Goal: Information Seeking & Learning: Learn about a topic

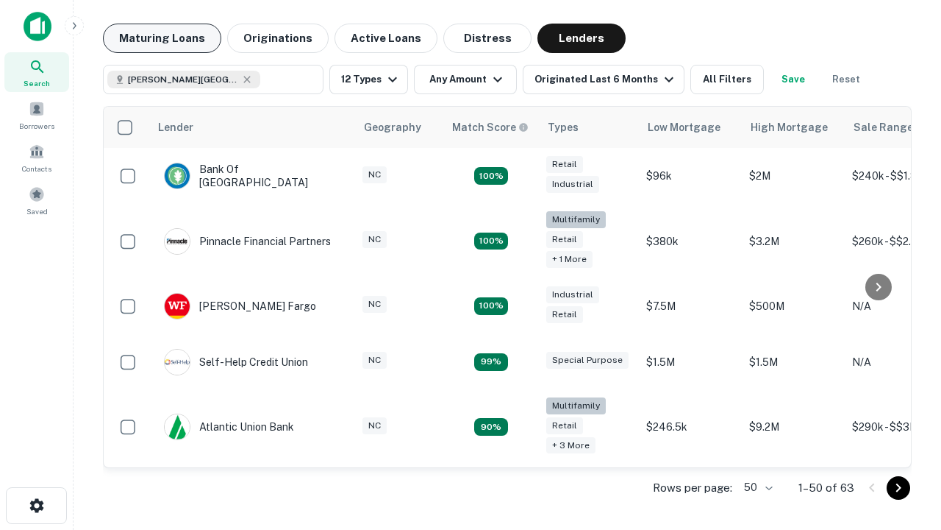
click at [162, 38] on button "Maturing Loans" at bounding box center [162, 38] width 118 height 29
